Goal: Check status

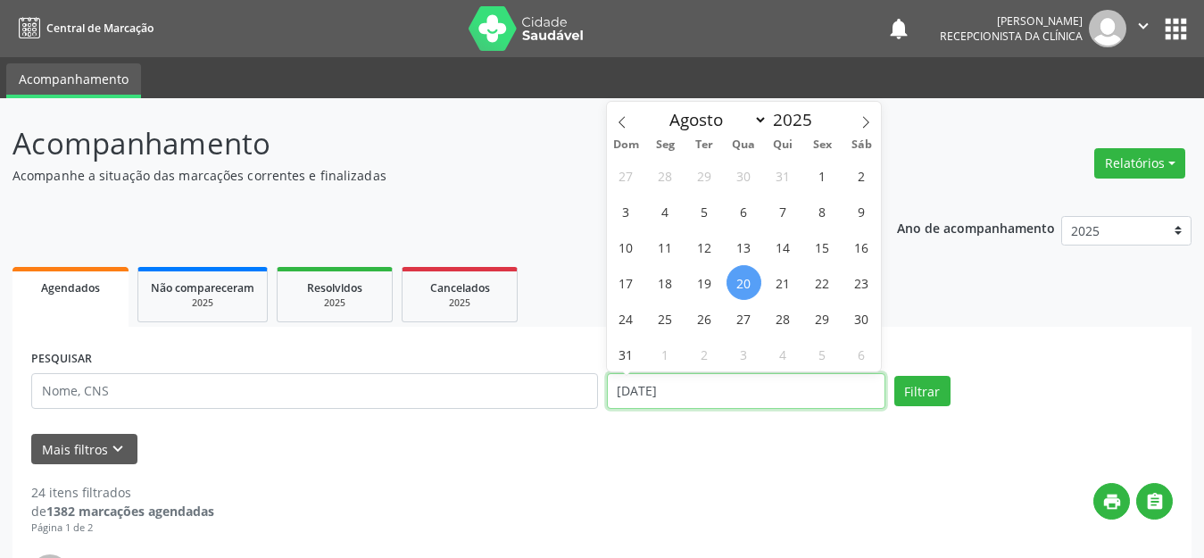
click at [728, 386] on input "[DATE]" at bounding box center [746, 391] width 279 height 36
click at [824, 289] on span "22" at bounding box center [822, 282] width 35 height 35
type input "[DATE]"
click at [824, 289] on span "22" at bounding box center [822, 282] width 35 height 35
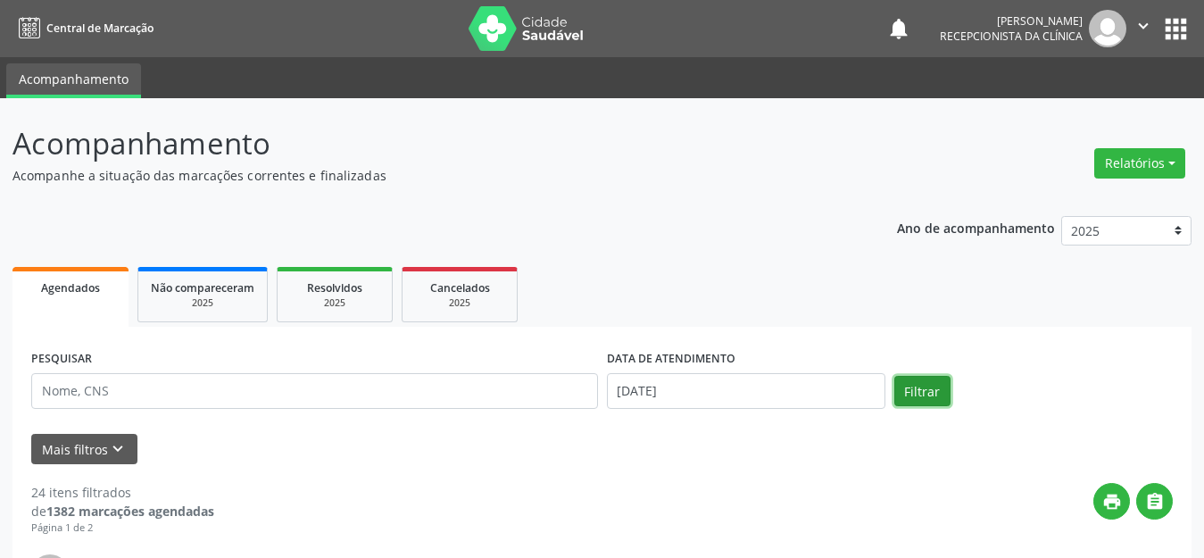
click at [916, 394] on button "Filtrar" at bounding box center [922, 391] width 56 height 30
click at [932, 389] on button "Filtrar" at bounding box center [934, 391] width 56 height 30
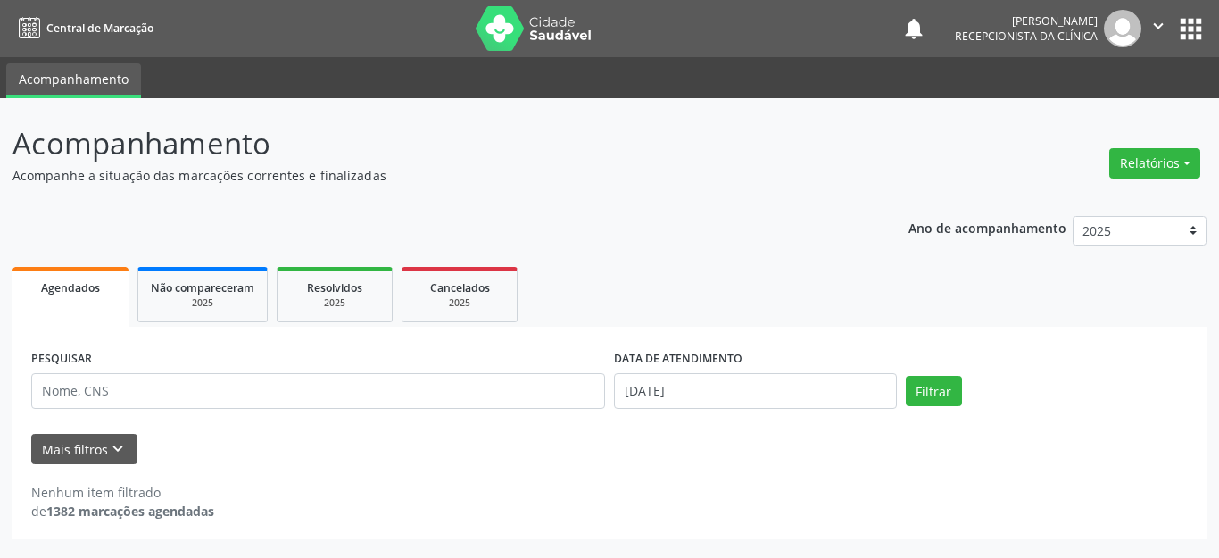
click at [551, 181] on p "Acompanhe a situação das marcações correntes e finalizadas" at bounding box center [430, 175] width 836 height 19
click at [603, 225] on div "Ano de acompanhamento 2025 2024 Agendados Não compareceram 2025 Resolvidos 2025…" at bounding box center [609, 372] width 1194 height 337
click at [751, 270] on ul "Agendados Não compareceram 2025 Resolvidos 2025 Cancelados 2025" at bounding box center [609, 294] width 1194 height 64
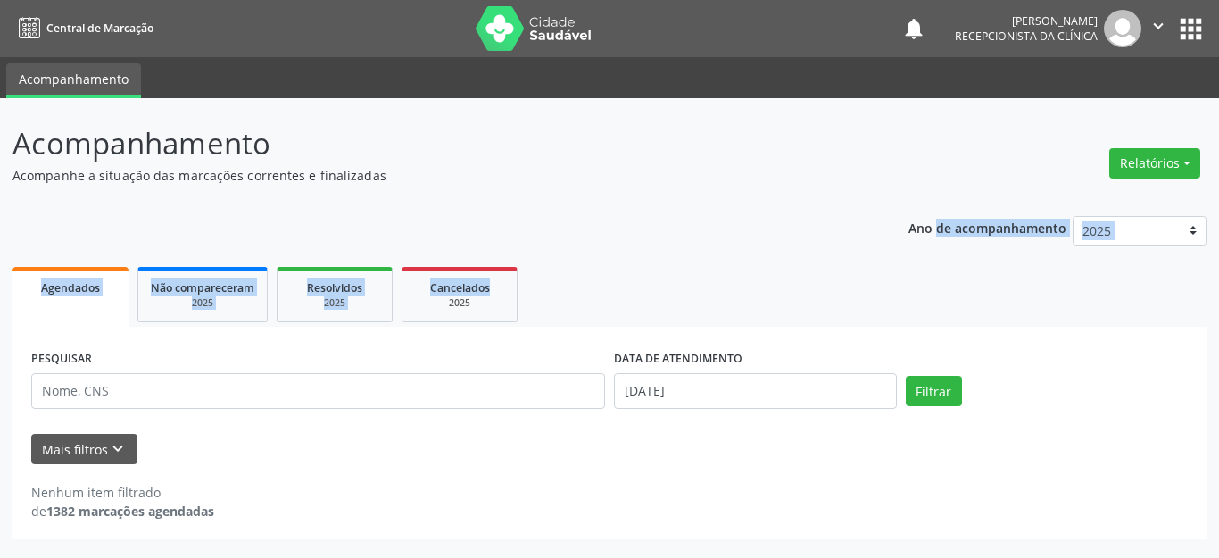
drag, startPoint x: 853, startPoint y: 204, endPoint x: 903, endPoint y: 232, distance: 57.1
click at [899, 268] on div "Ano de acompanhamento 2025 2024 Agendados Não compareceram 2025 Resolvidos 2025…" at bounding box center [609, 372] width 1194 height 337
click at [903, 232] on div "Ano de acompanhamento 2025 2024 Agendados Não compareceram 2025 Resolvidos 2025…" at bounding box center [609, 372] width 1194 height 337
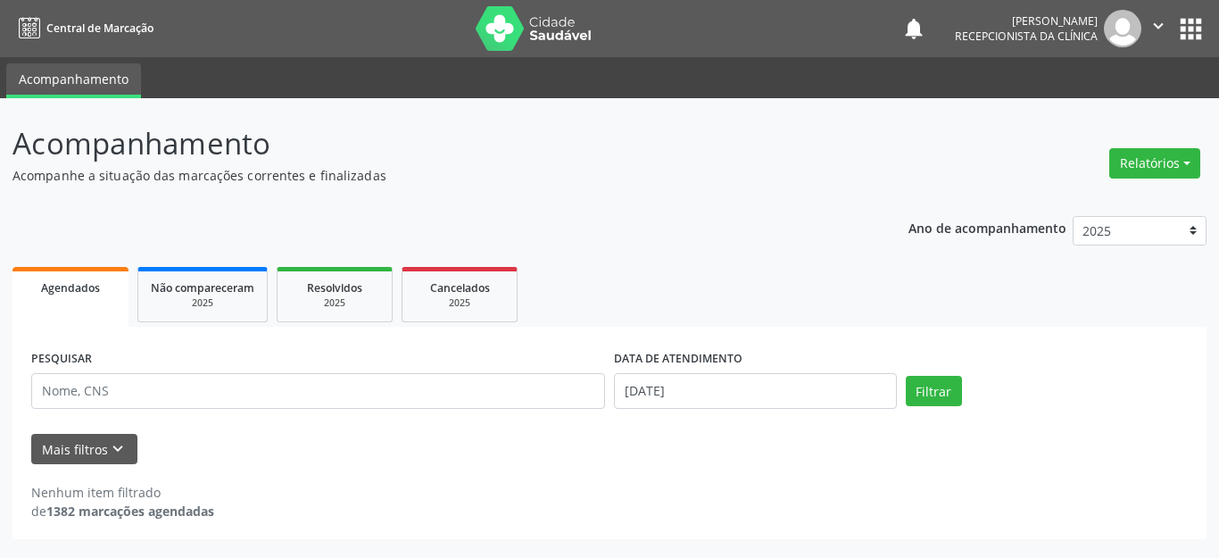
click at [863, 232] on div "Ano de acompanhamento 2025 2024 Agendados Não compareceram 2025 Resolvidos 2025…" at bounding box center [609, 372] width 1194 height 337
